Goal: Transaction & Acquisition: Purchase product/service

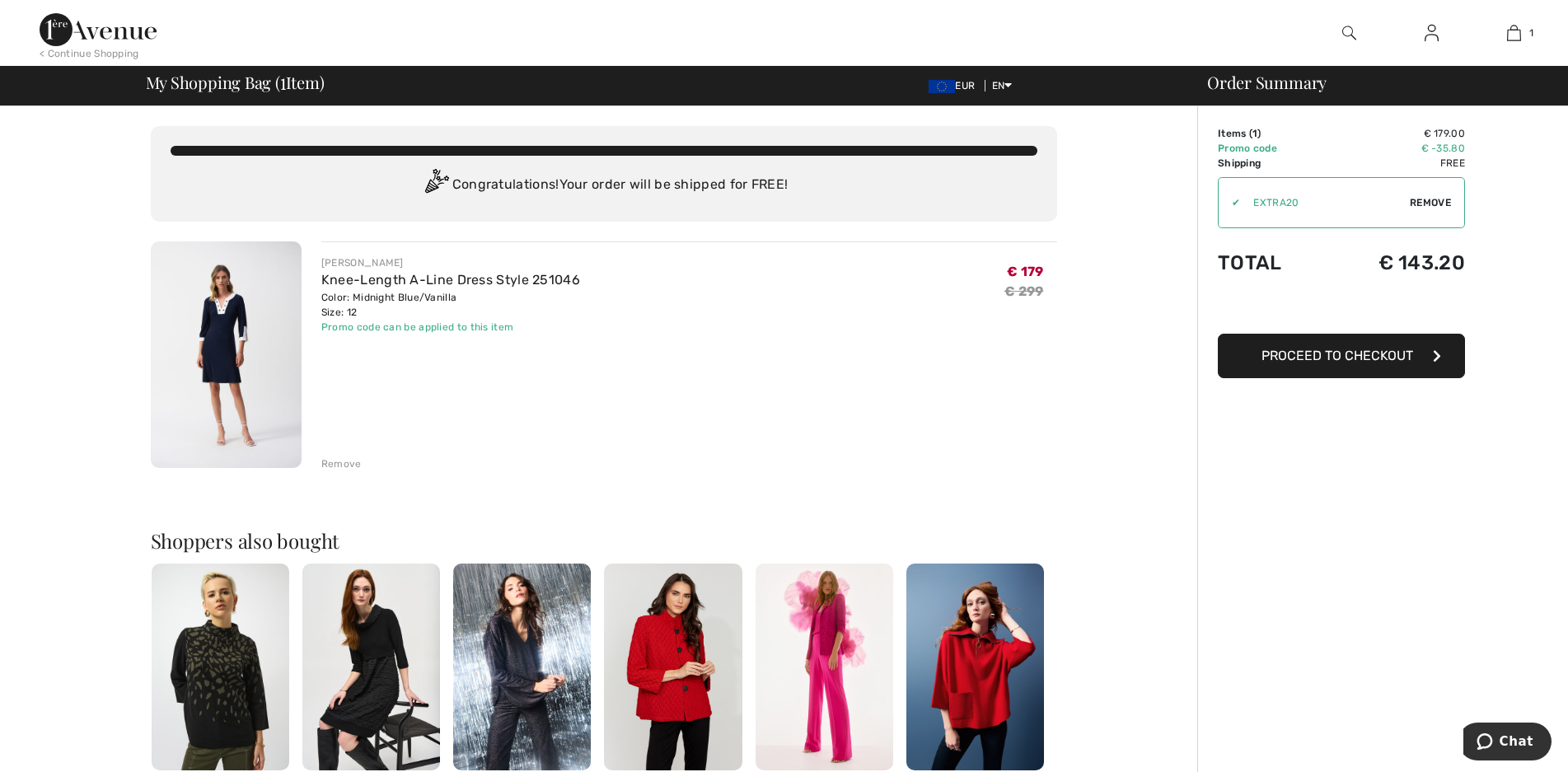
click at [236, 323] on img at bounding box center [226, 355] width 151 height 227
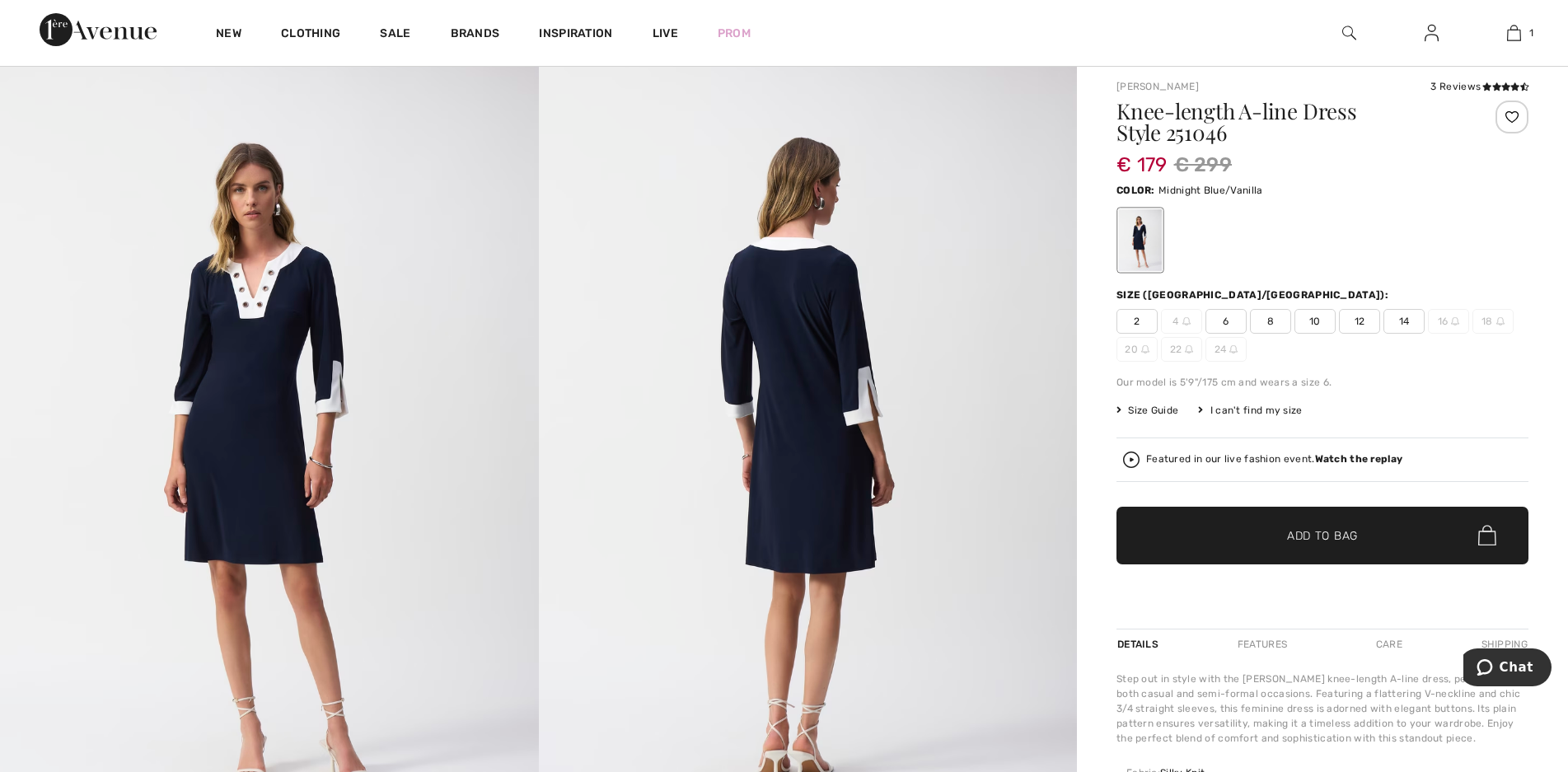
scroll to position [200, 0]
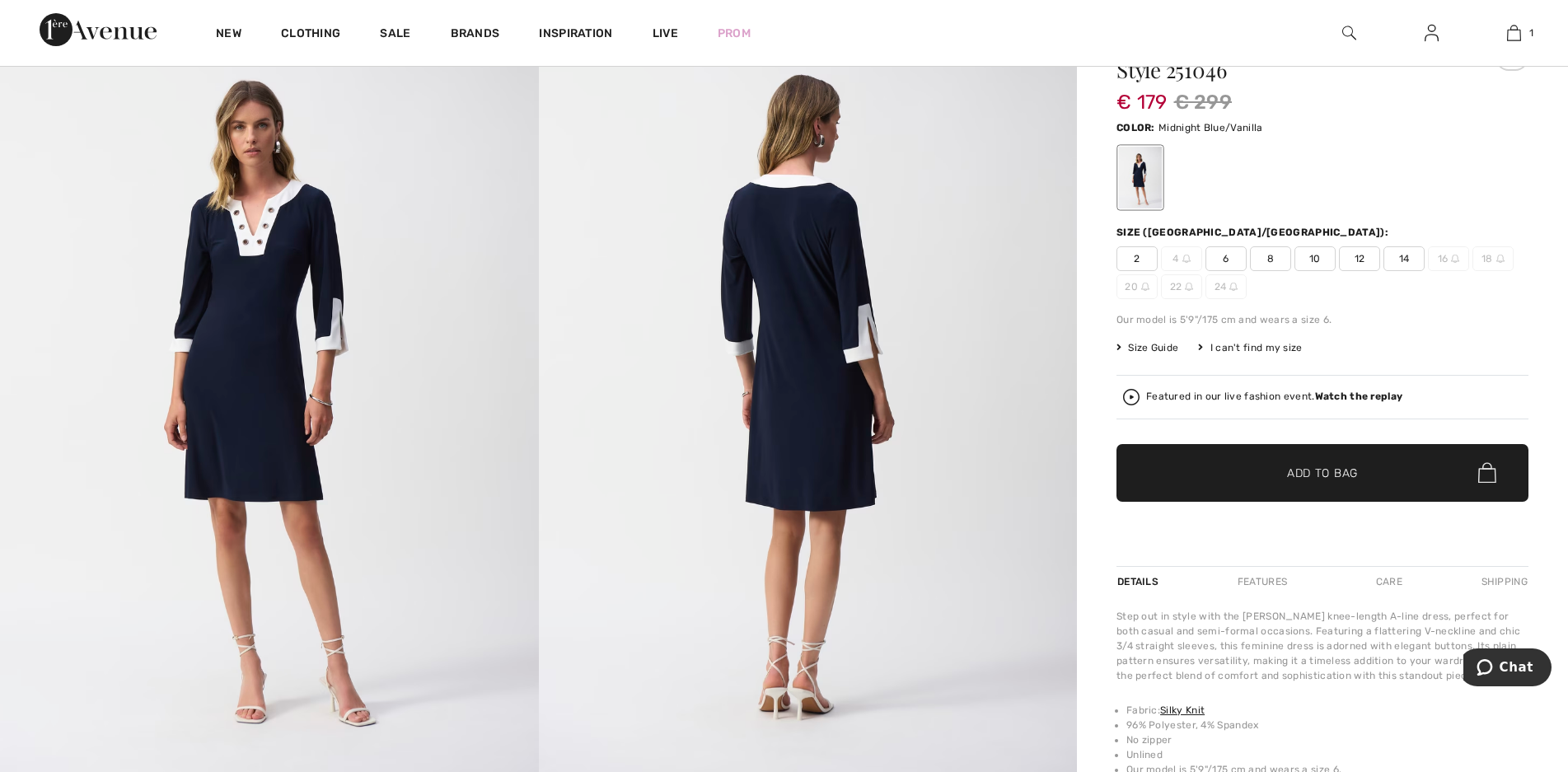
click at [1359, 259] on span "12" at bounding box center [1360, 258] width 42 height 24
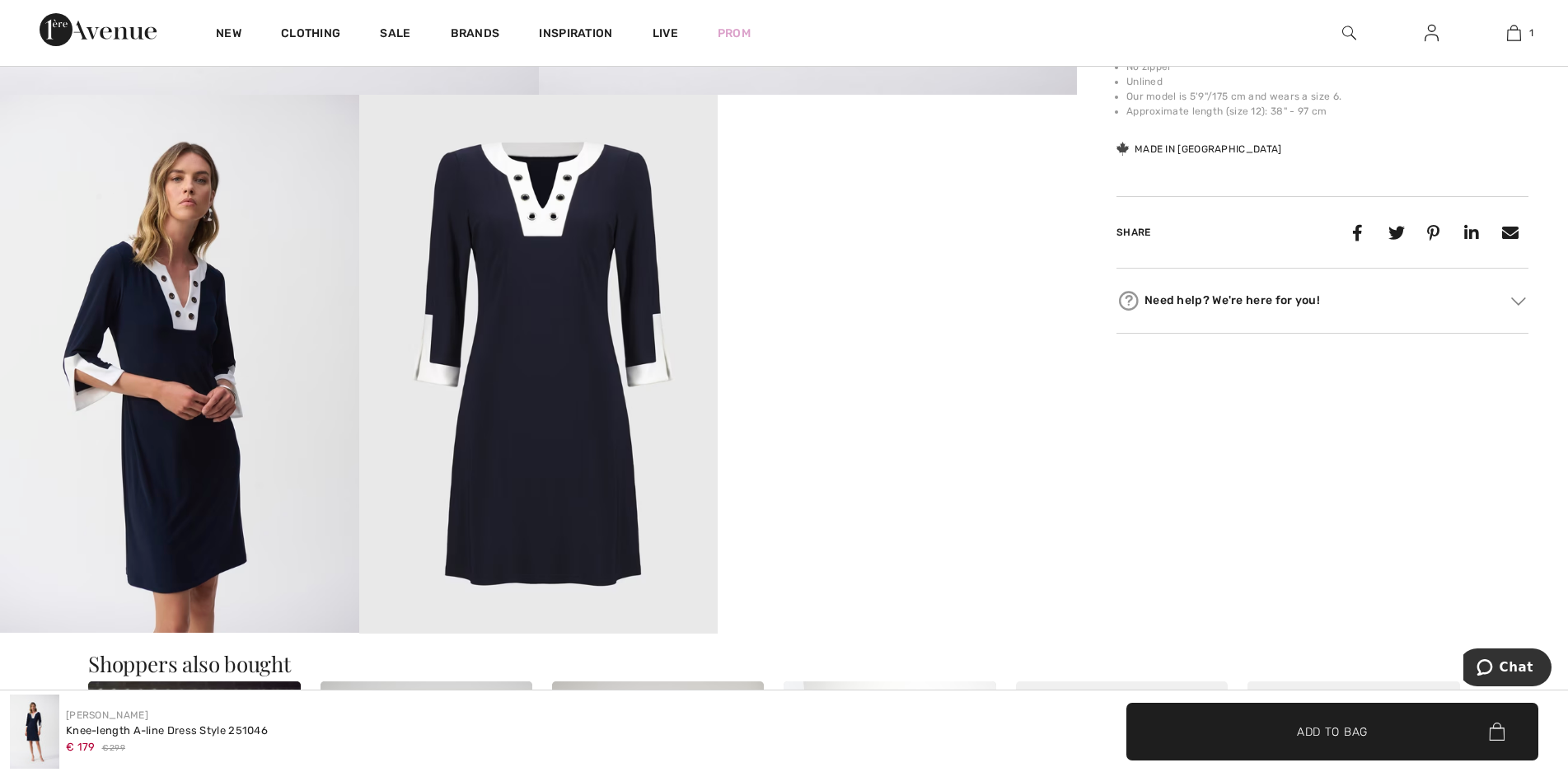
scroll to position [0, 0]
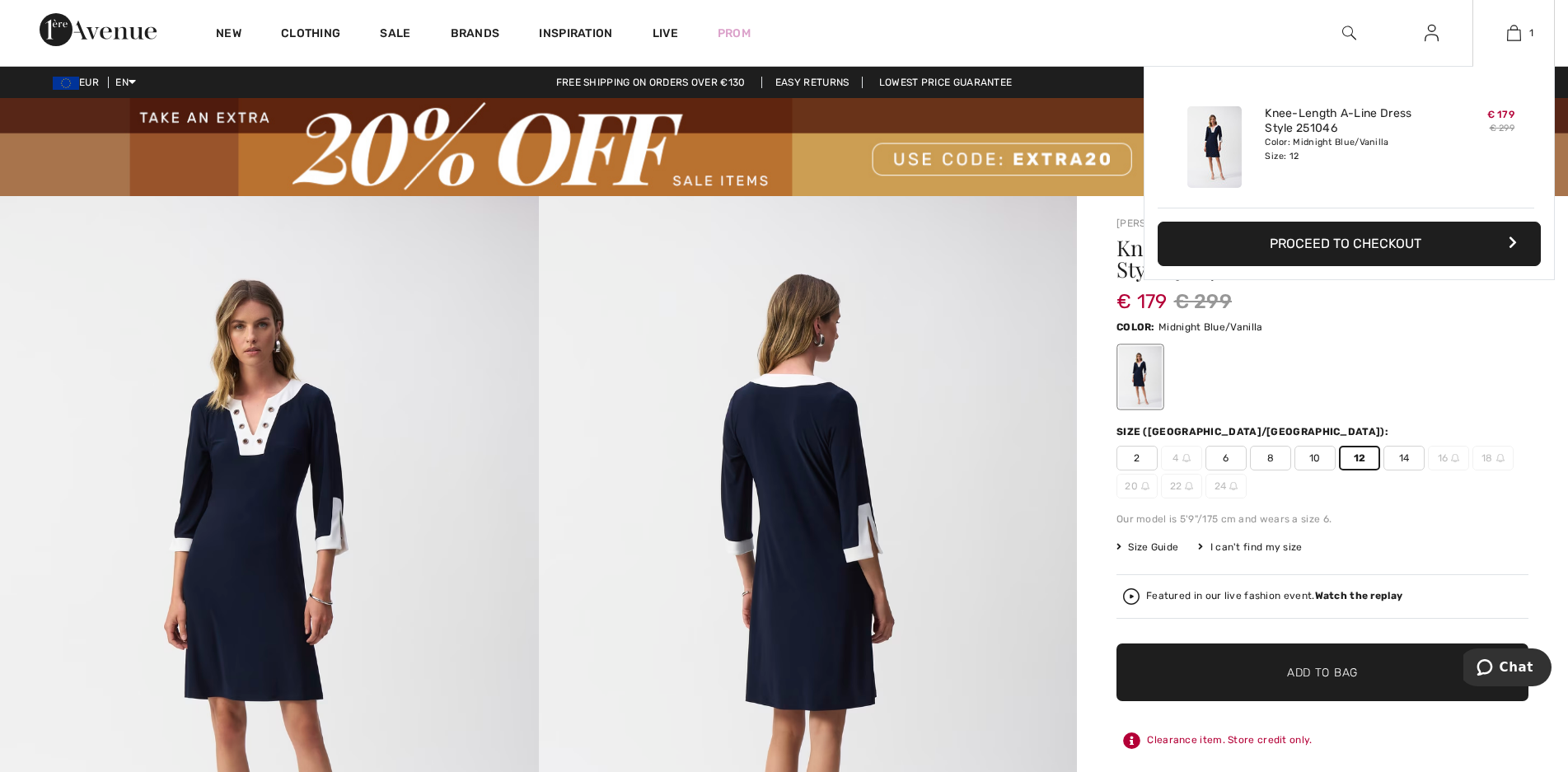
click at [1331, 244] on button "Proceed to Checkout" at bounding box center [1350, 244] width 384 height 44
